Goal: Task Accomplishment & Management: Use online tool/utility

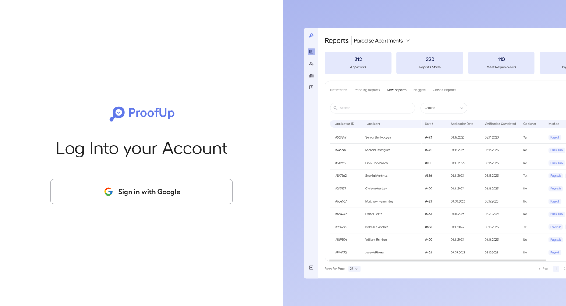
click at [136, 190] on button "Sign in with Google" at bounding box center [141, 191] width 182 height 25
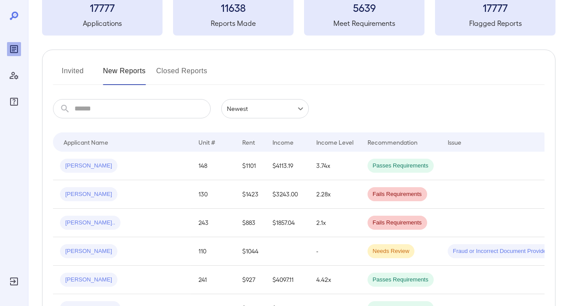
scroll to position [57, 0]
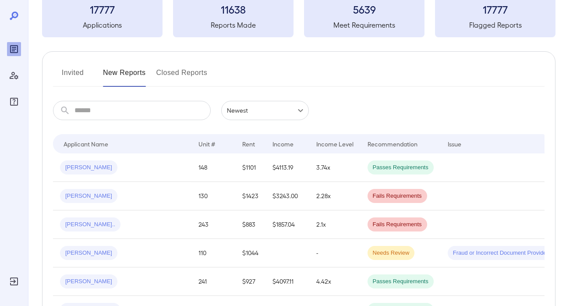
click at [71, 77] on button "Invited" at bounding box center [72, 76] width 39 height 21
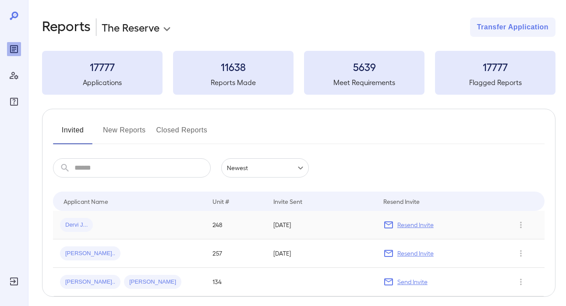
click at [201, 229] on td "Dervi J..." at bounding box center [129, 225] width 152 height 28
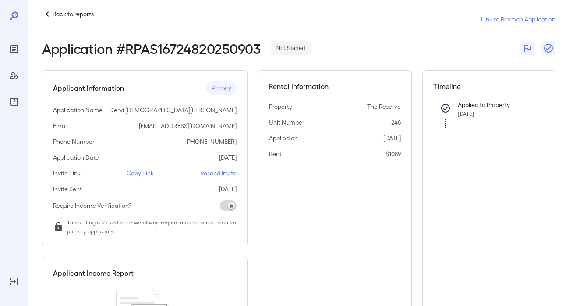
scroll to position [6, 0]
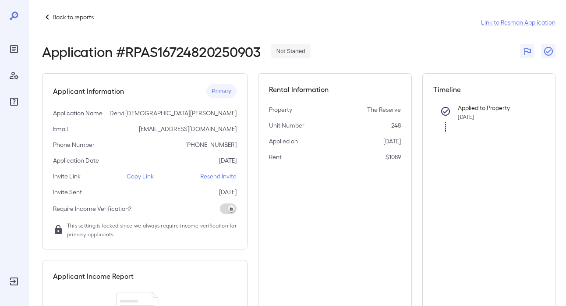
click at [143, 178] on p "Copy Link" at bounding box center [140, 176] width 27 height 9
